Goal: Transaction & Acquisition: Subscribe to service/newsletter

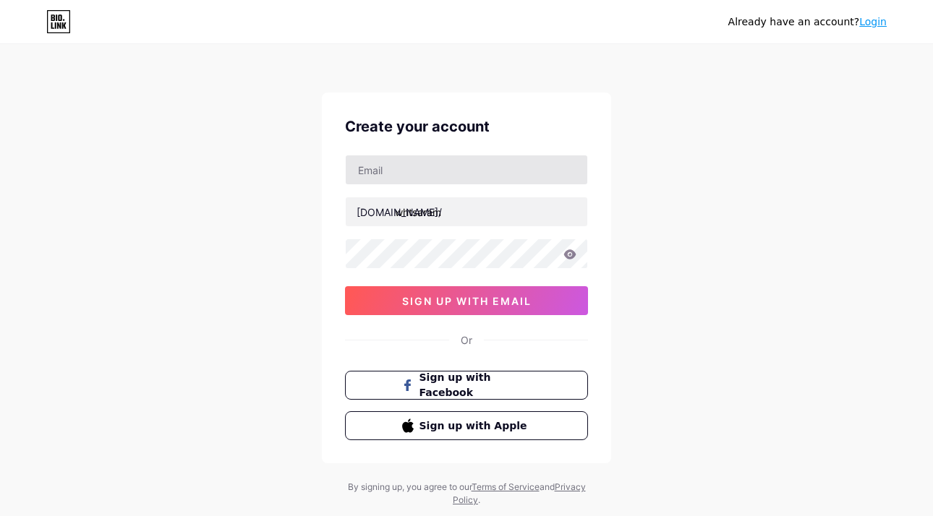
type input "[EMAIL_ADDRESS][DOMAIN_NAME]"
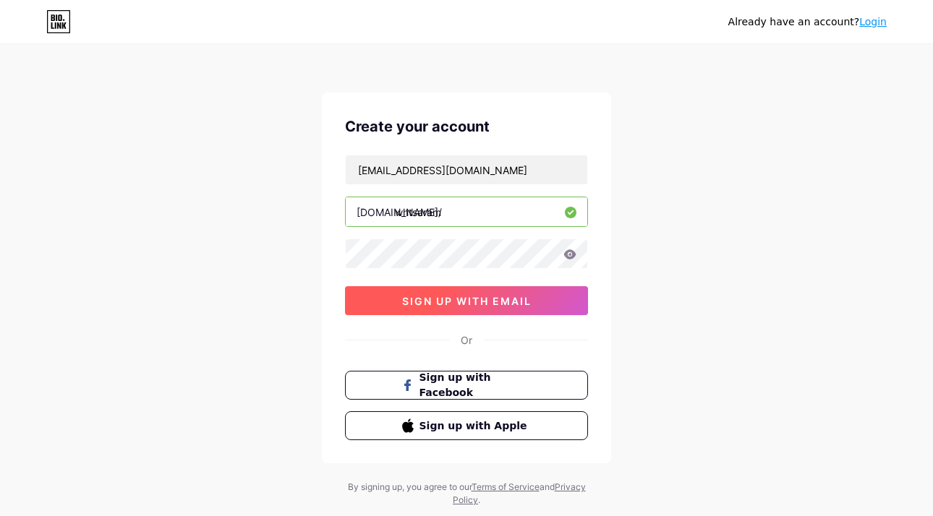
click at [479, 298] on span "sign up with email" at bounding box center [466, 301] width 129 height 12
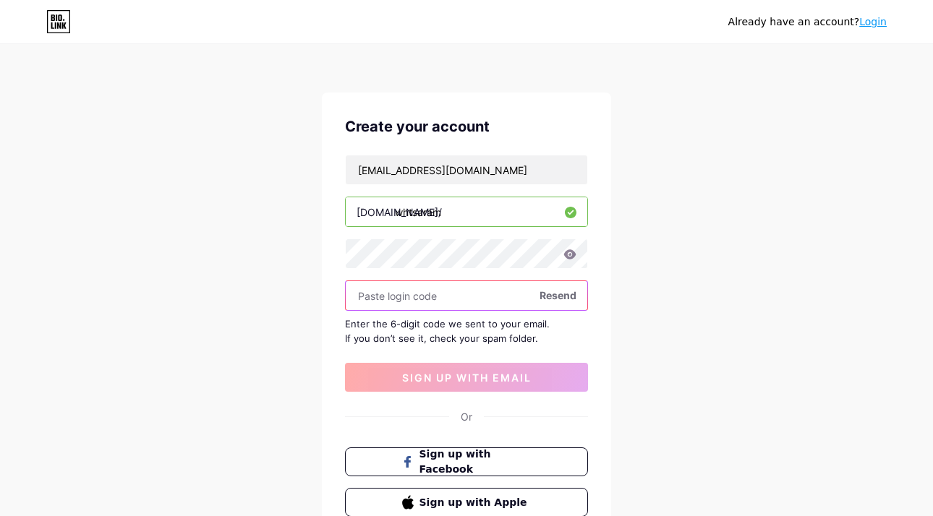
click at [569, 303] on input "text" at bounding box center [467, 295] width 242 height 29
paste input "698994"
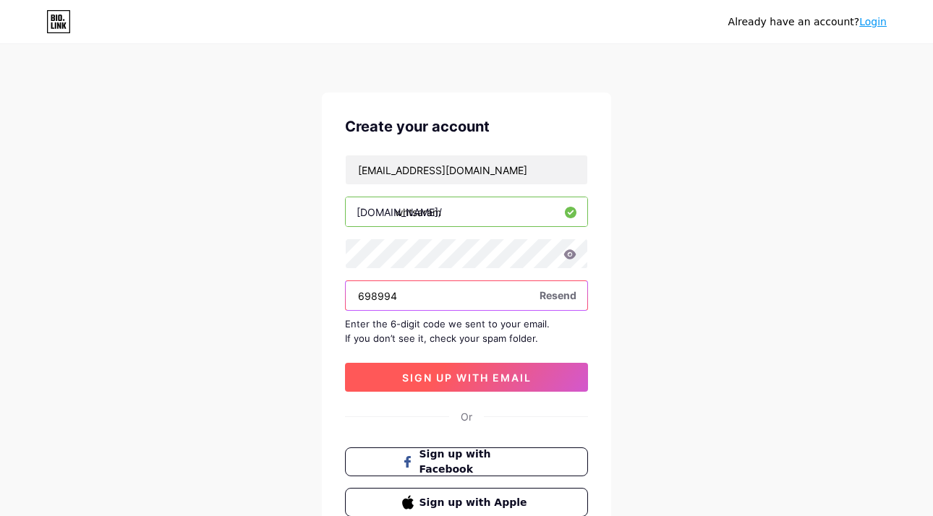
type input "698994"
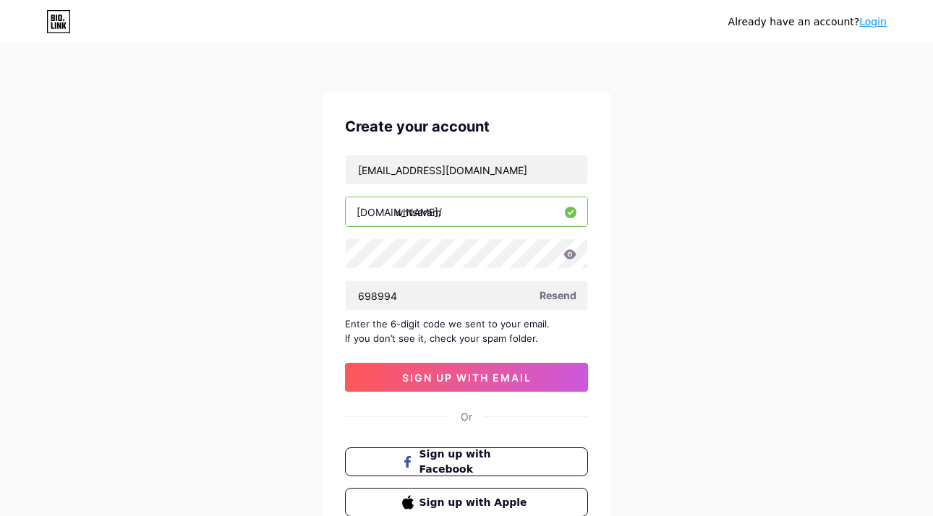
drag, startPoint x: 476, startPoint y: 376, endPoint x: 491, endPoint y: 354, distance: 26.1
click at [476, 376] on span "sign up with email" at bounding box center [466, 378] width 129 height 12
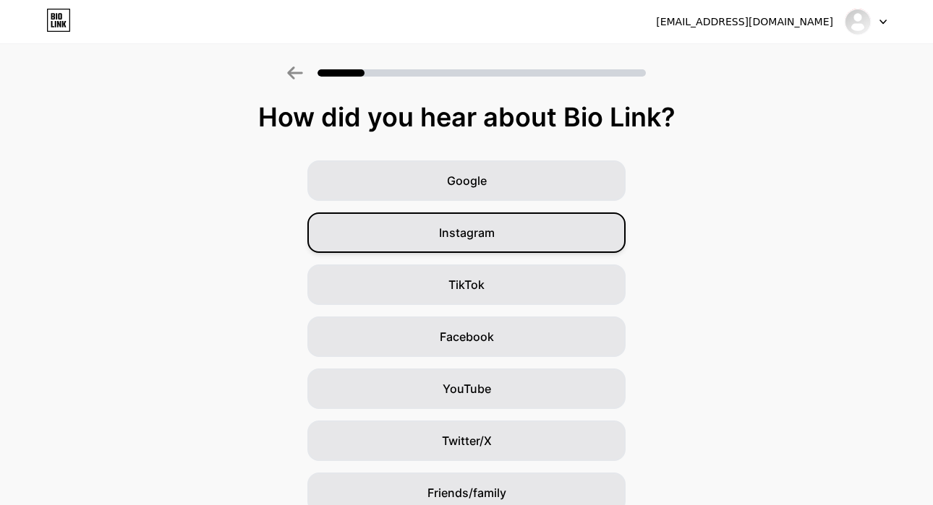
scroll to position [3, 0]
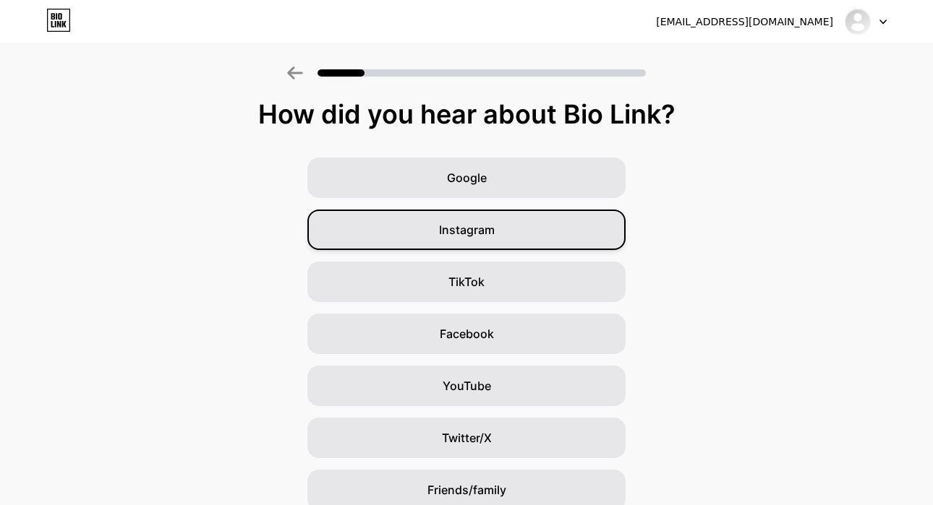
click at [471, 239] on div "Instagram" at bounding box center [466, 230] width 318 height 40
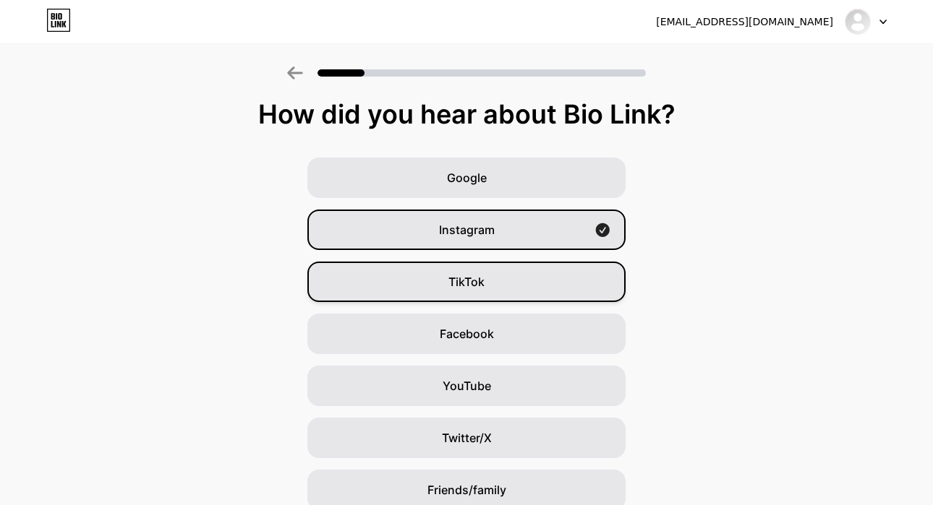
scroll to position [0, 0]
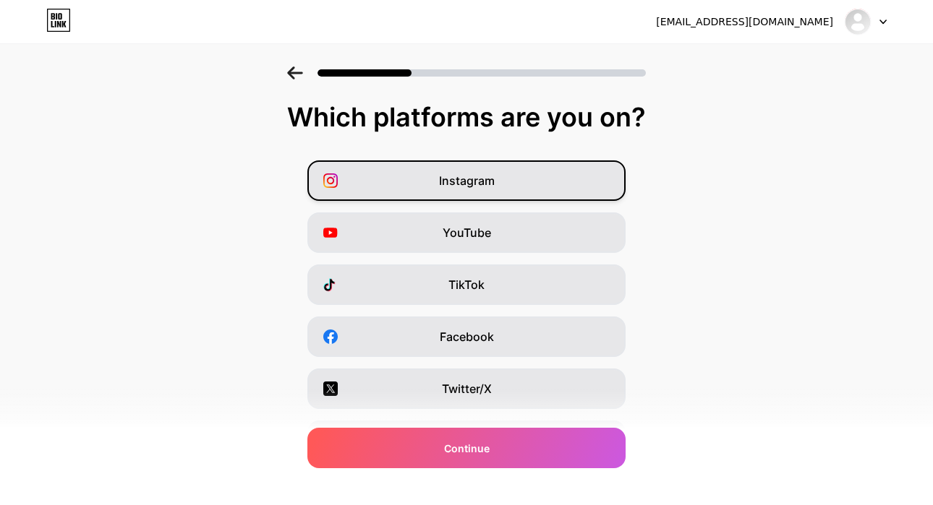
click at [517, 200] on div "Instagram" at bounding box center [466, 181] width 318 height 40
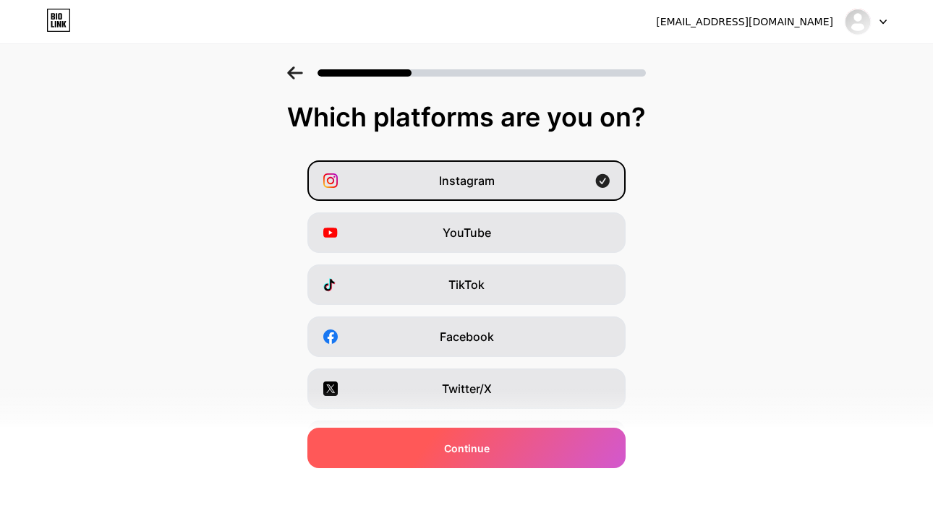
click at [495, 453] on div "Continue" at bounding box center [466, 448] width 318 height 40
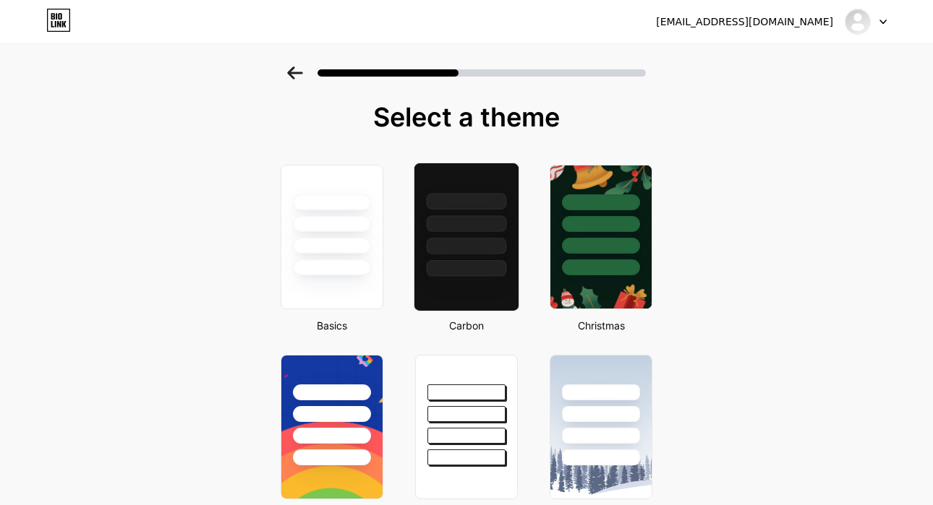
click at [476, 258] on div at bounding box center [466, 220] width 104 height 114
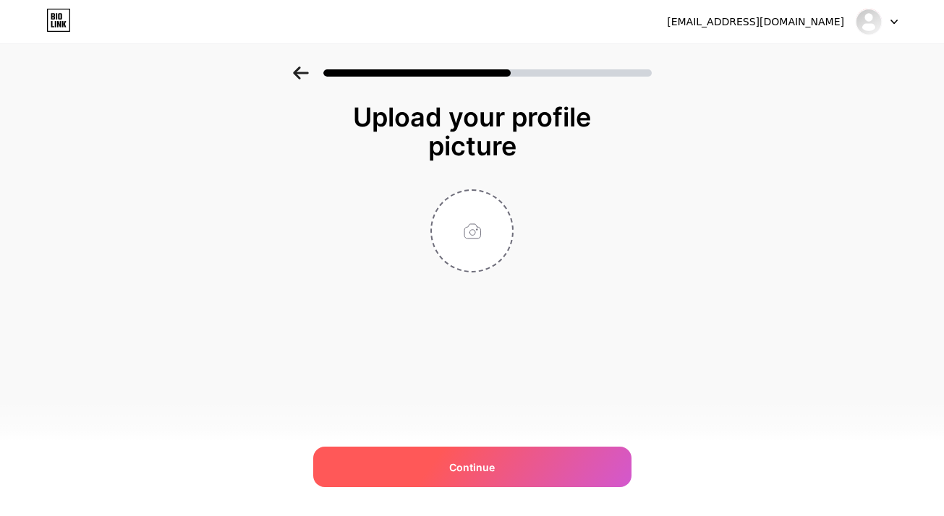
click at [547, 468] on div "Continue" at bounding box center [472, 467] width 318 height 40
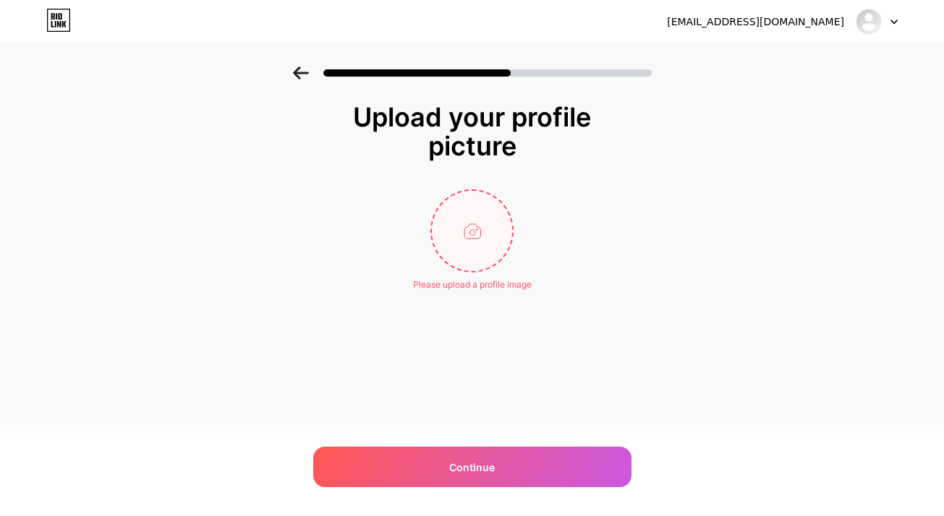
click at [451, 226] on input "file" at bounding box center [472, 231] width 80 height 80
type input "C:\fakepath\20250914_1632_AI Teacher's Seminar_simple_compose_01k53y6hbmf5y921m…"
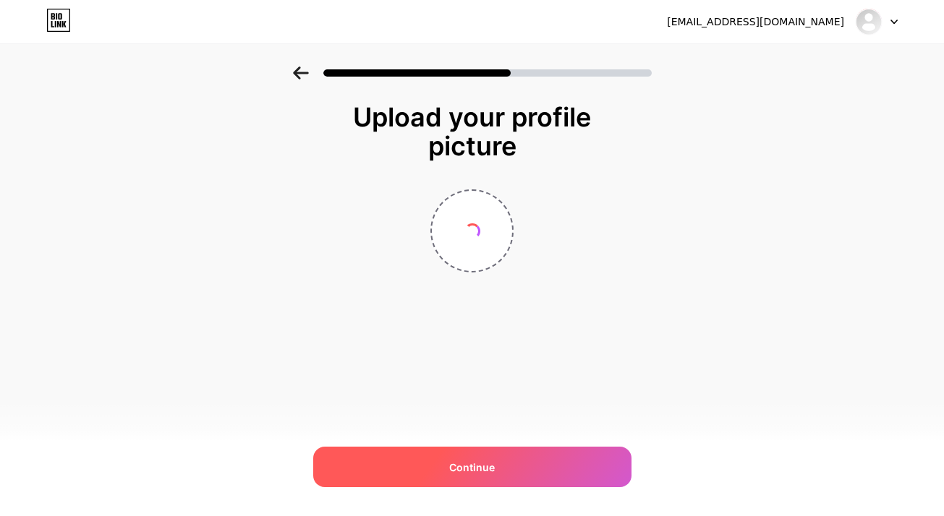
click at [499, 479] on div "Continue" at bounding box center [472, 467] width 318 height 40
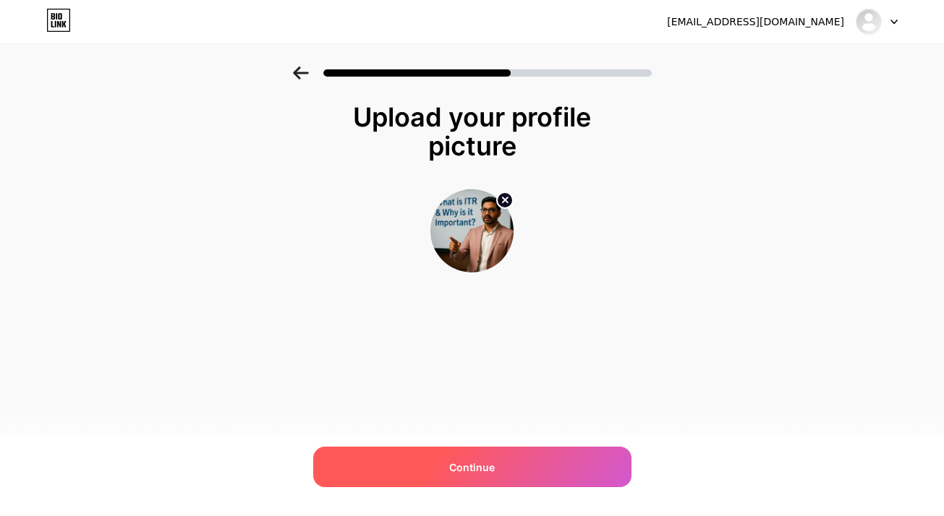
click at [471, 467] on span "Continue" at bounding box center [472, 467] width 46 height 15
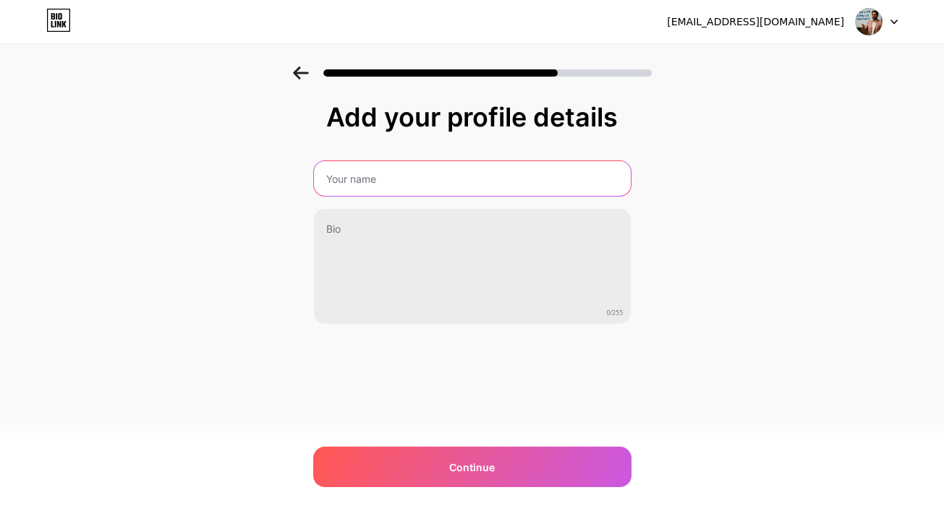
click at [395, 189] on input "text" at bounding box center [472, 178] width 317 height 35
type input "[PERSON_NAME]"
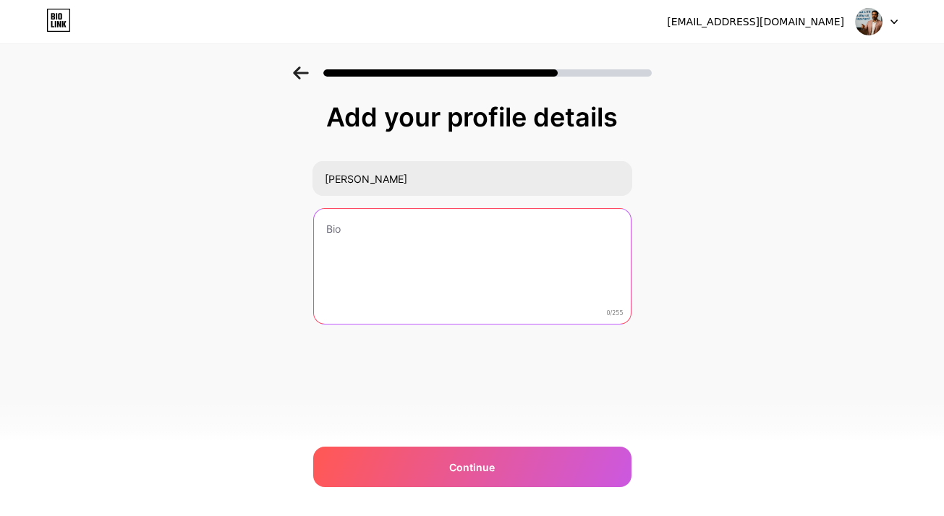
click at [396, 251] on textarea at bounding box center [472, 267] width 317 height 116
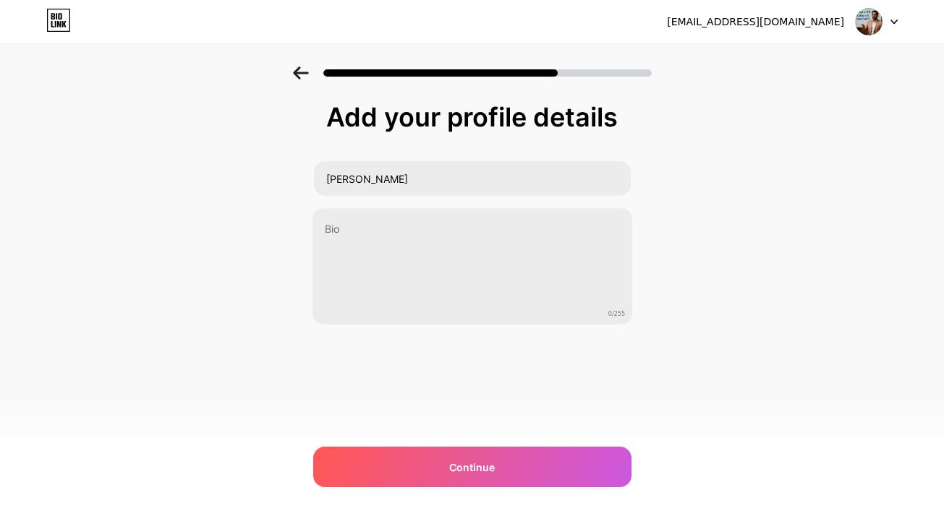
click at [461, 489] on div "[EMAIL_ADDRESS][DOMAIN_NAME] Logout Link Copied Add your profile details [PERSO…" at bounding box center [472, 258] width 944 height 516
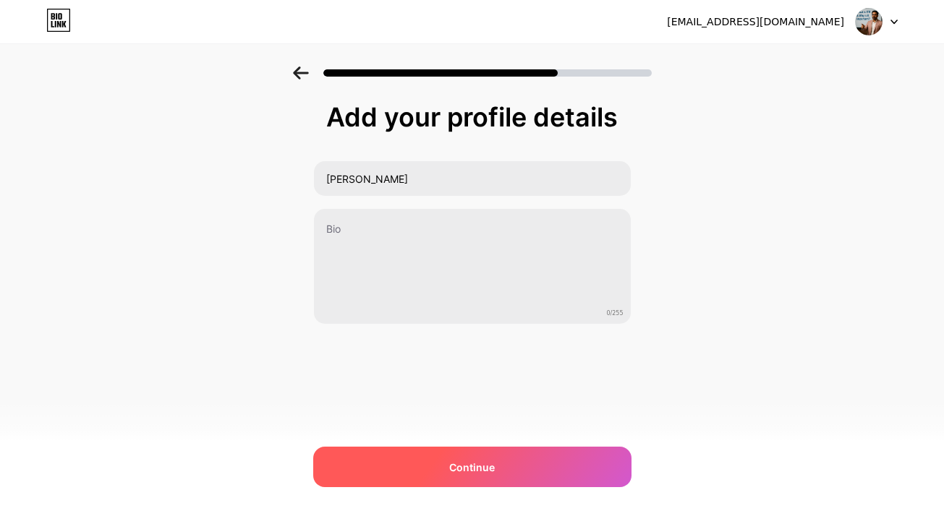
click at [474, 469] on span "Continue" at bounding box center [472, 467] width 46 height 15
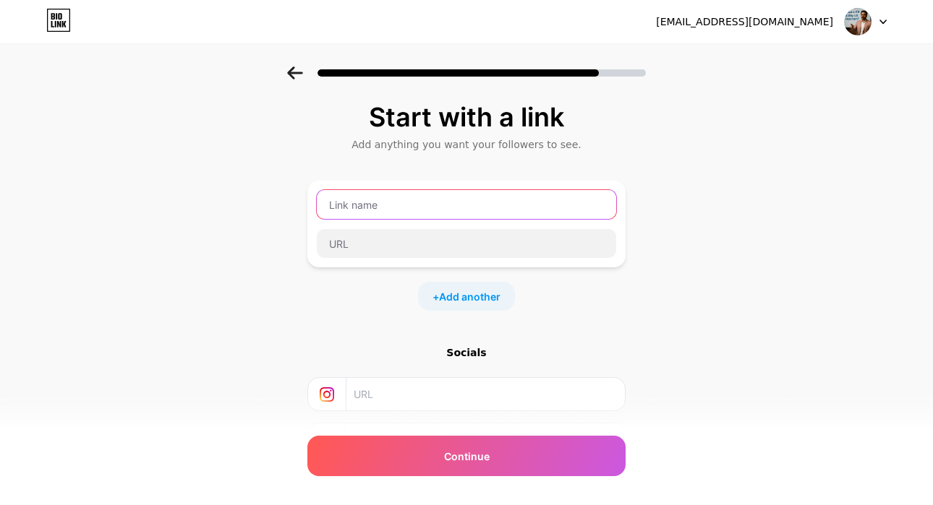
click at [396, 204] on input "text" at bounding box center [466, 204] width 299 height 29
click at [395, 212] on input "Whatsapp Message now" at bounding box center [466, 204] width 299 height 29
click at [396, 212] on input "Whatsapp Message now" at bounding box center [466, 204] width 299 height 29
click at [396, 210] on input "Whatsapp Message now" at bounding box center [466, 204] width 299 height 29
click at [397, 208] on input "Whatsapp Message now" at bounding box center [466, 204] width 299 height 29
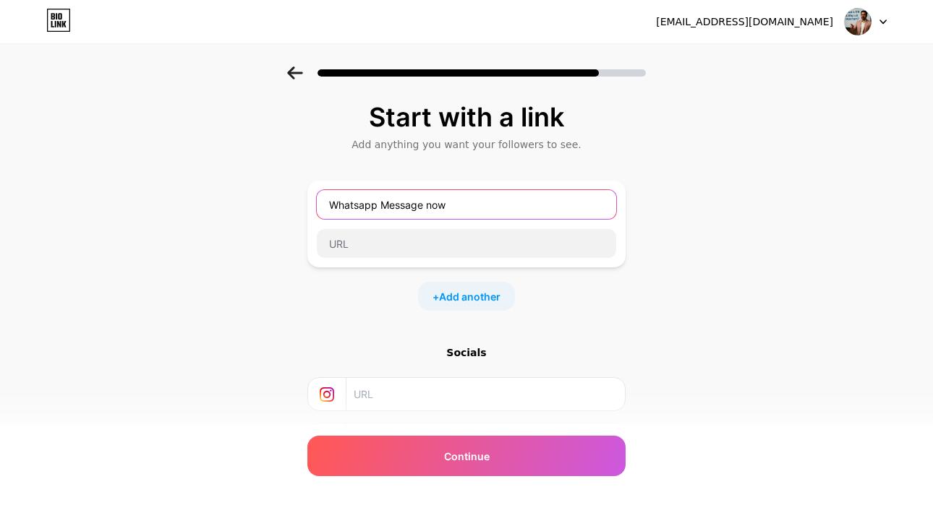
click at [397, 208] on input "Whatsapp Message now" at bounding box center [466, 204] width 299 height 29
click at [401, 209] on input "Whatsapp now" at bounding box center [466, 204] width 299 height 29
click at [378, 207] on input "Whatsap" at bounding box center [466, 204] width 299 height 29
type input "WhatsApp Now"
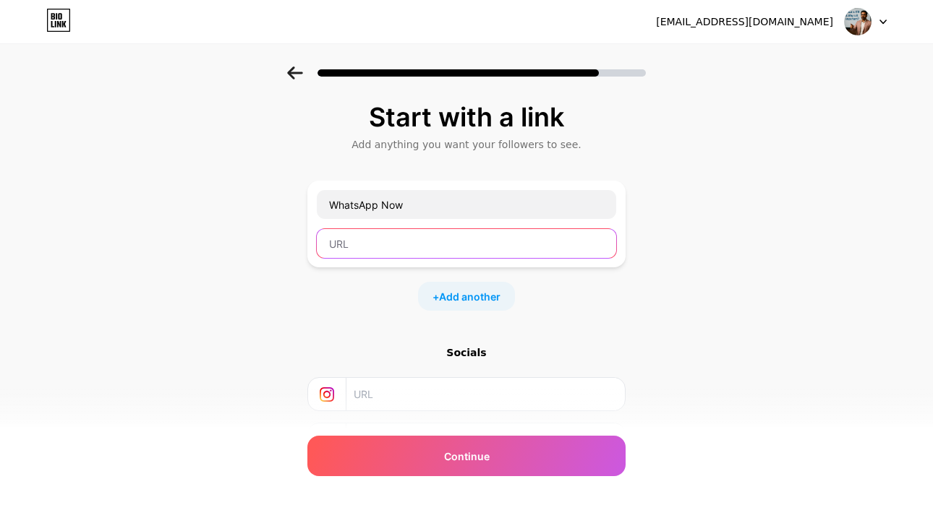
click at [389, 249] on input "text" at bounding box center [466, 243] width 299 height 29
paste input "[URL][DOMAIN_NAME]"
type input "[URL][DOMAIN_NAME]"
click at [471, 356] on div "Socials" at bounding box center [466, 353] width 318 height 14
click at [404, 399] on input "text" at bounding box center [485, 394] width 262 height 33
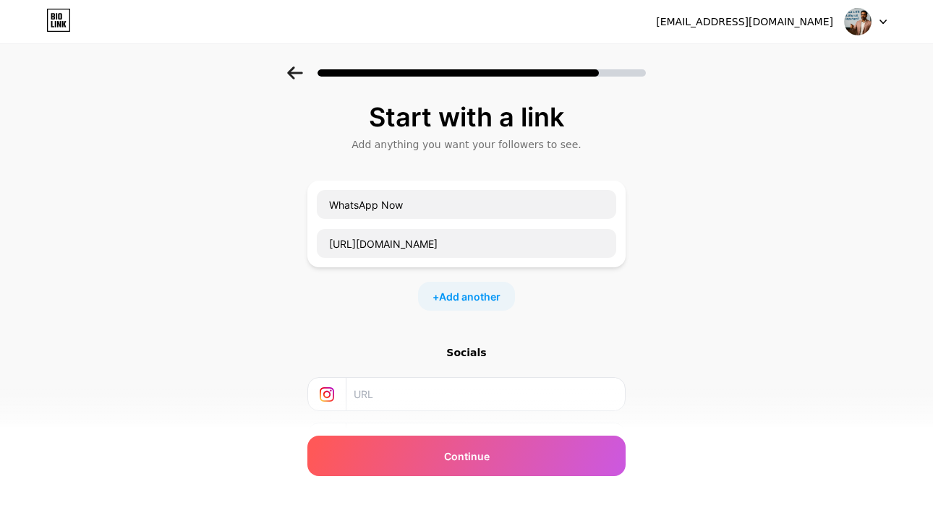
paste input "[URL][DOMAIN_NAME]"
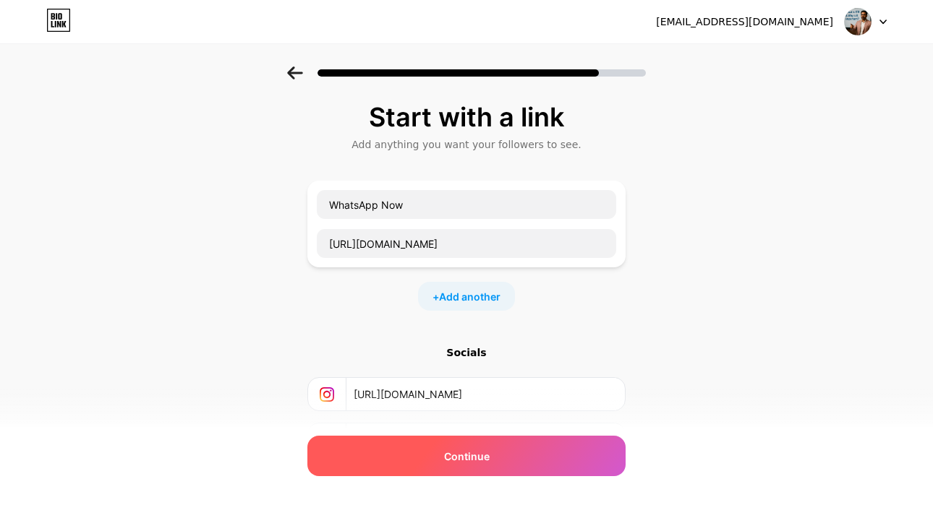
type input "[URL][DOMAIN_NAME]"
click at [452, 461] on span "Continue" at bounding box center [467, 456] width 46 height 15
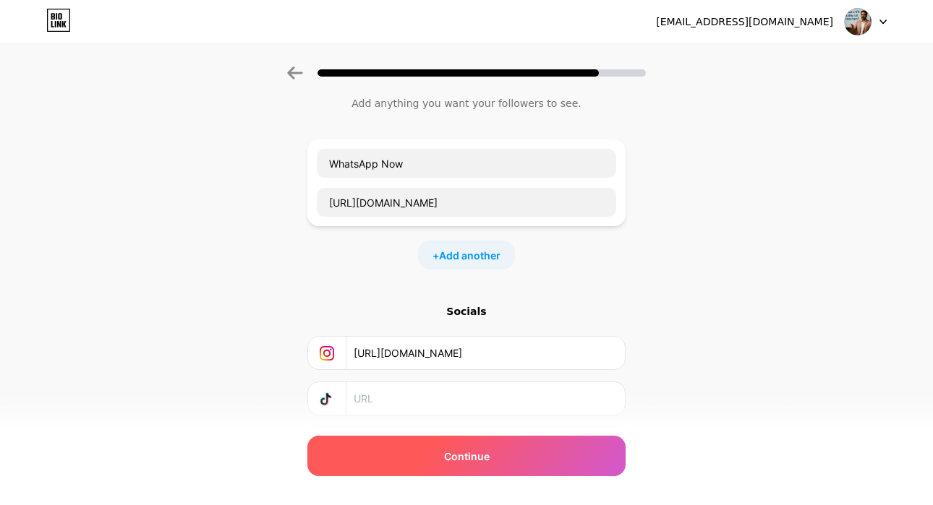
scroll to position [127, 0]
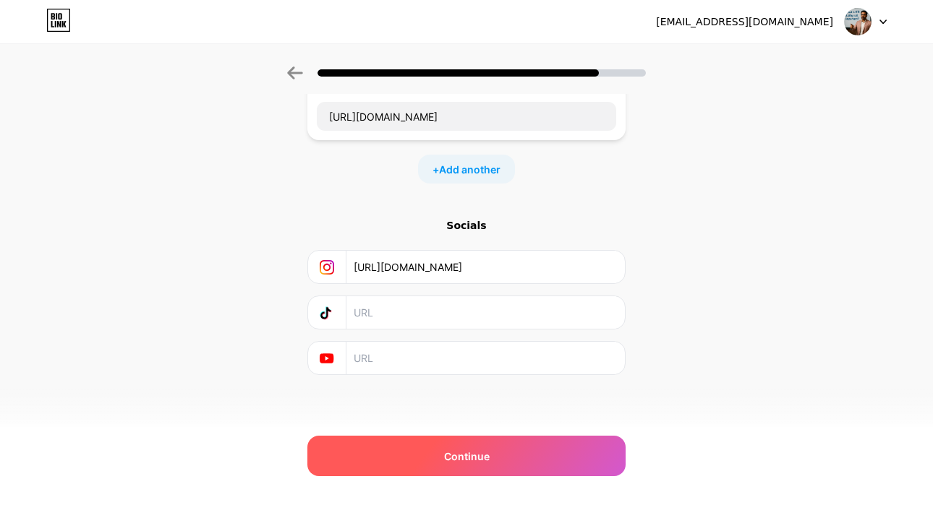
click at [445, 471] on div "Continue" at bounding box center [466, 456] width 318 height 40
click at [445, 470] on div "Continue" at bounding box center [466, 456] width 318 height 40
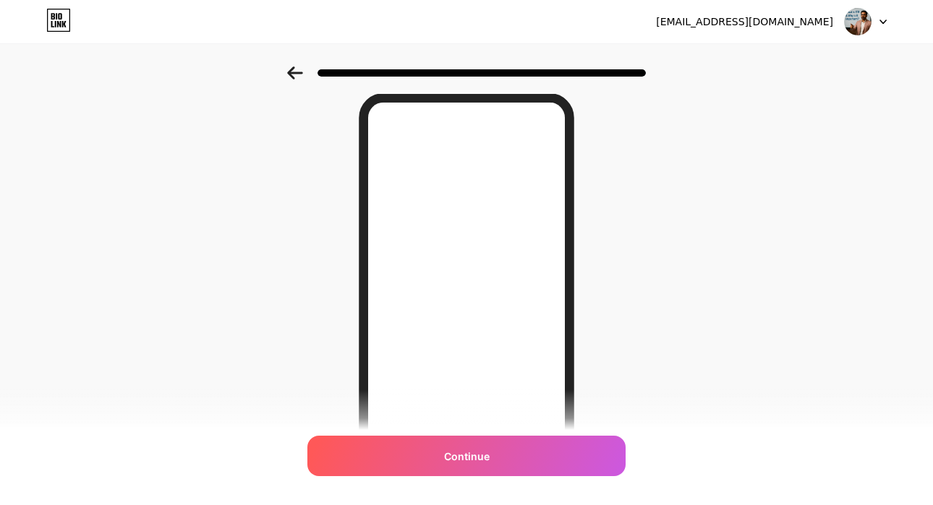
scroll to position [54, 0]
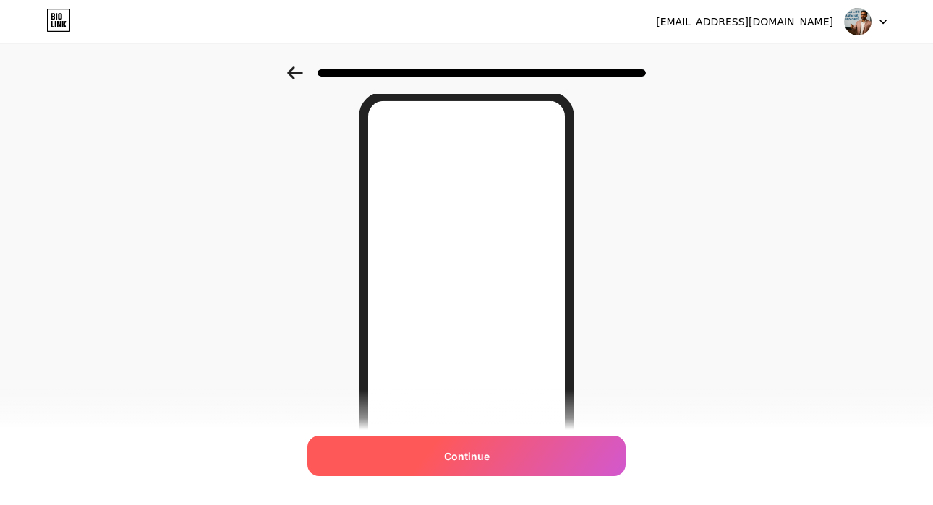
click at [446, 460] on div "Continue" at bounding box center [466, 456] width 318 height 40
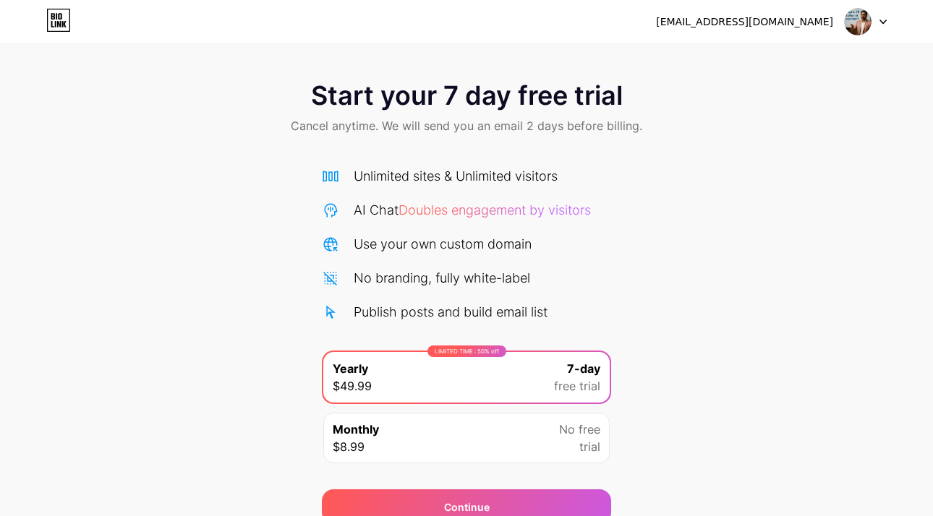
click at [886, 42] on div "[EMAIL_ADDRESS][DOMAIN_NAME] Logout" at bounding box center [466, 21] width 933 height 43
click at [857, 22] on img at bounding box center [857, 21] width 27 height 27
click at [56, 25] on icon at bounding box center [58, 20] width 25 height 23
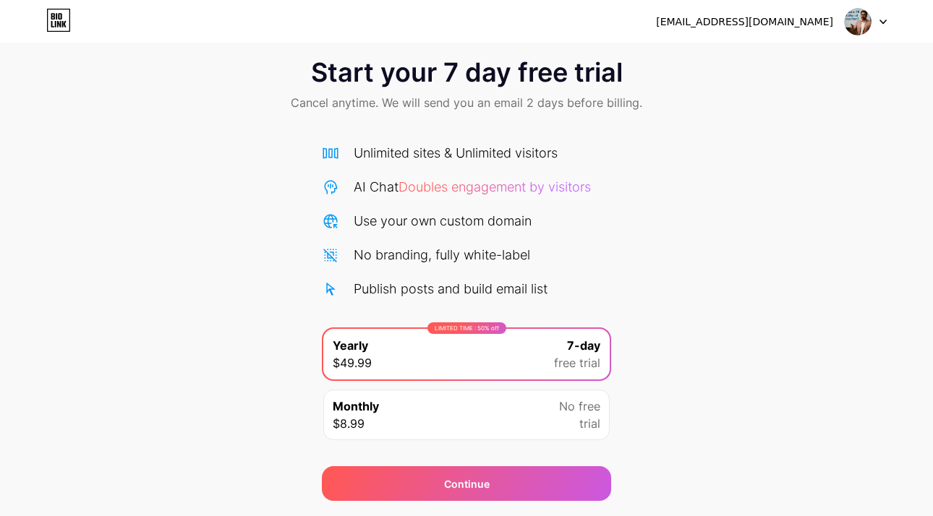
scroll to position [66, 0]
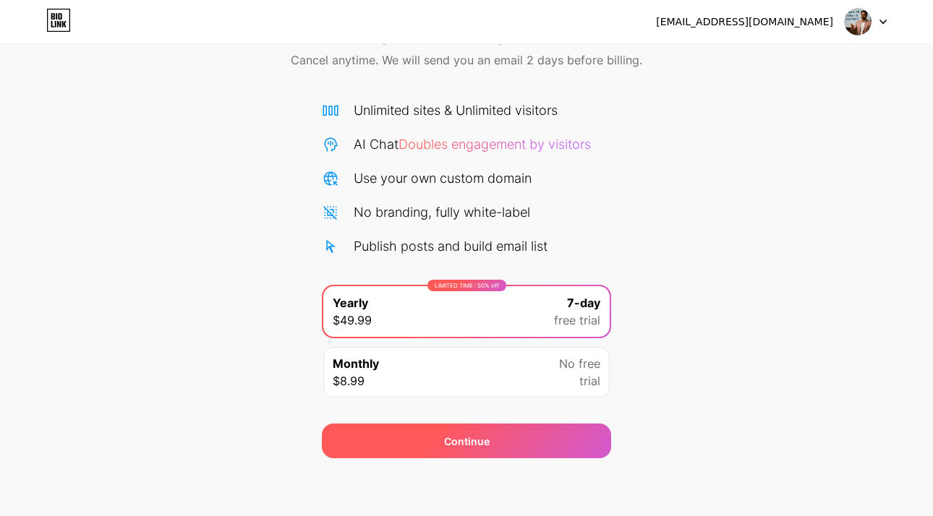
click at [445, 448] on div "Continue" at bounding box center [466, 441] width 289 height 35
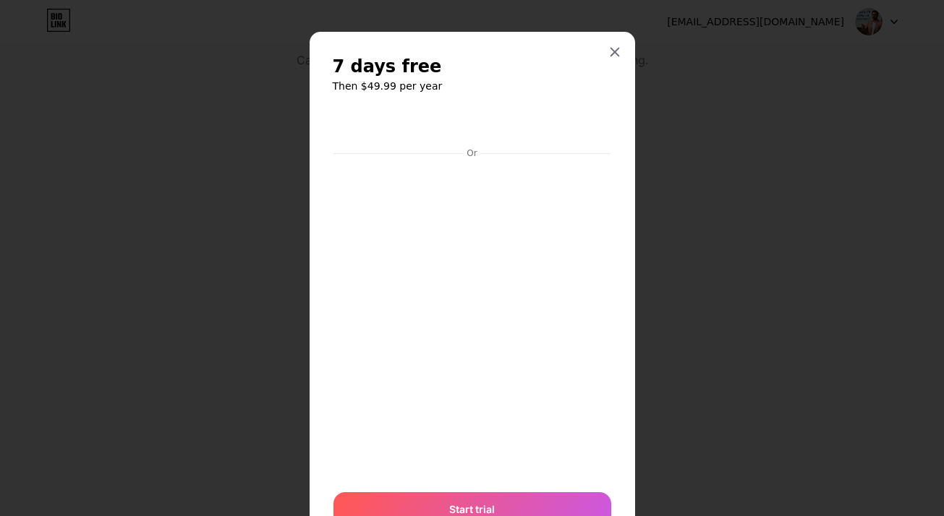
click at [578, 51] on div "7 days free Then $49.99 per year Or Start trial" at bounding box center [471, 291] width 325 height 519
click at [602, 62] on div at bounding box center [615, 52] width 26 height 26
